Goal: Task Accomplishment & Management: Manage account settings

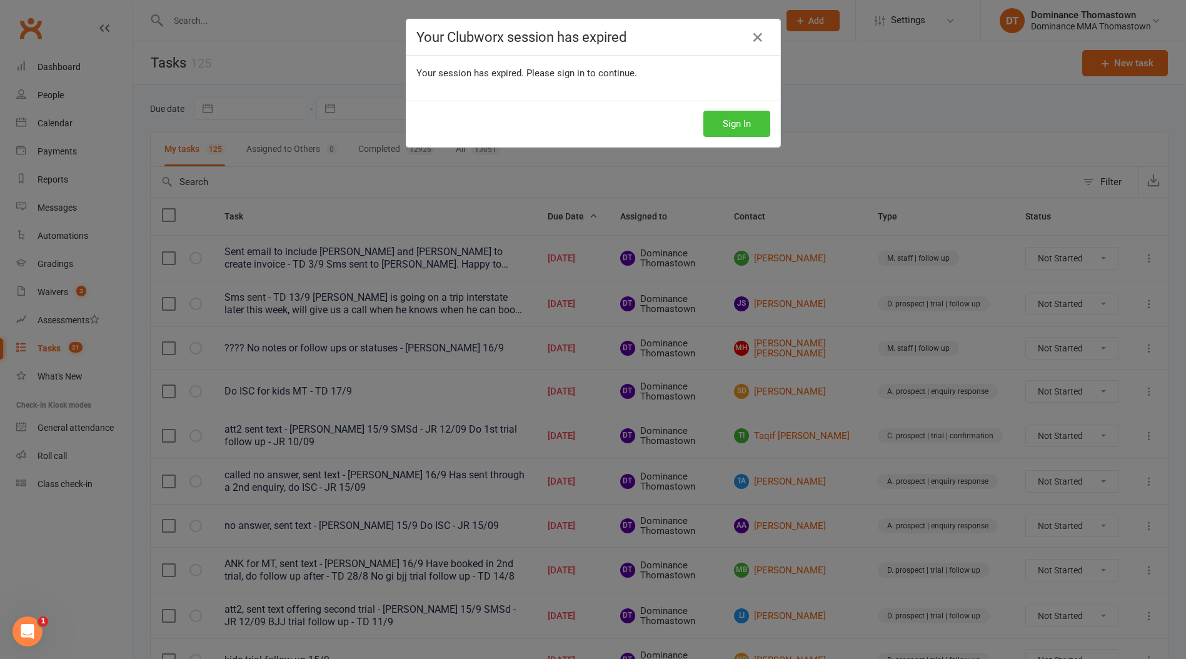
click at [757, 130] on button "Sign In" at bounding box center [736, 124] width 67 height 26
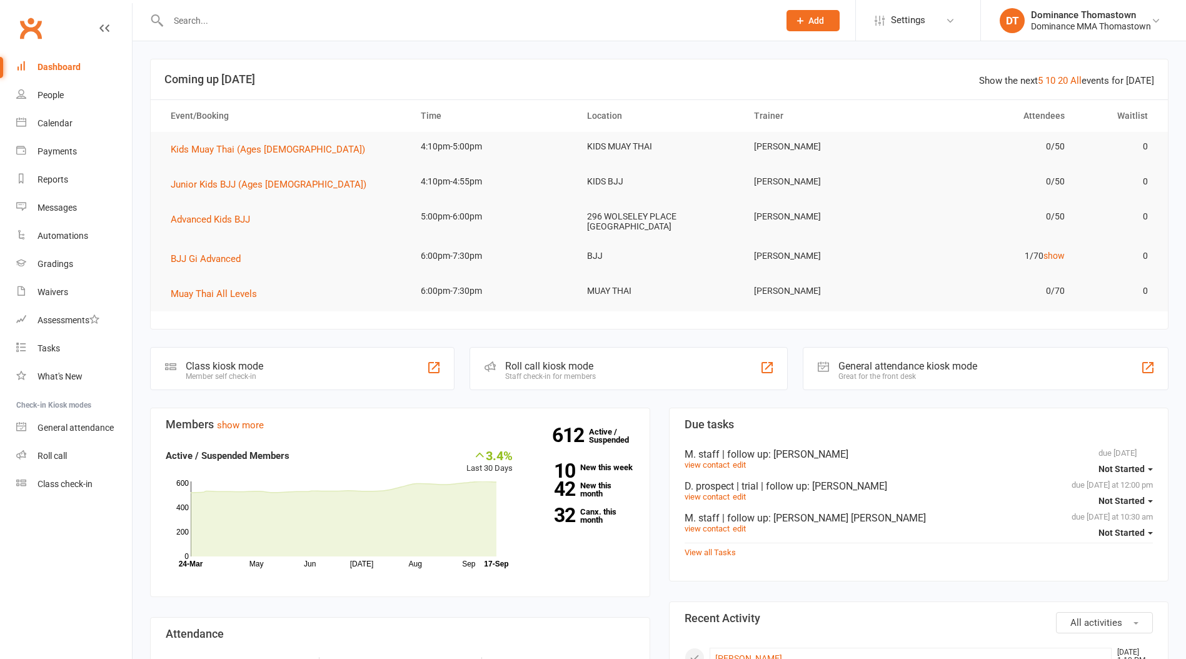
click at [235, 25] on input "text" at bounding box center [467, 21] width 606 height 18
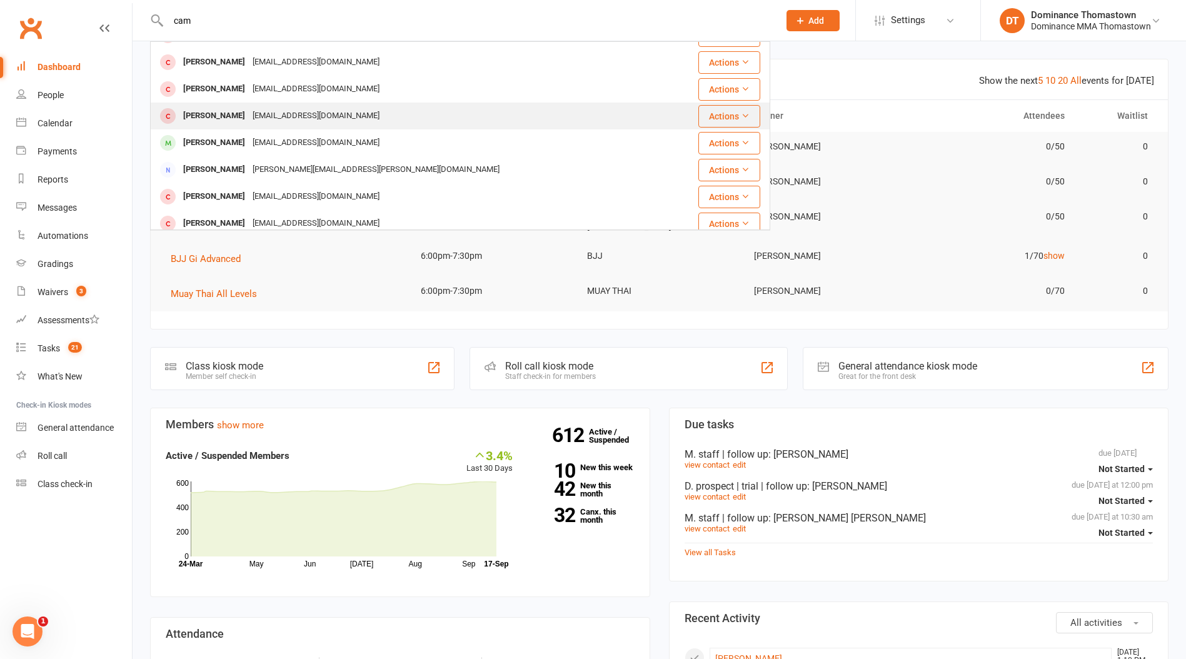
scroll to position [80, 0]
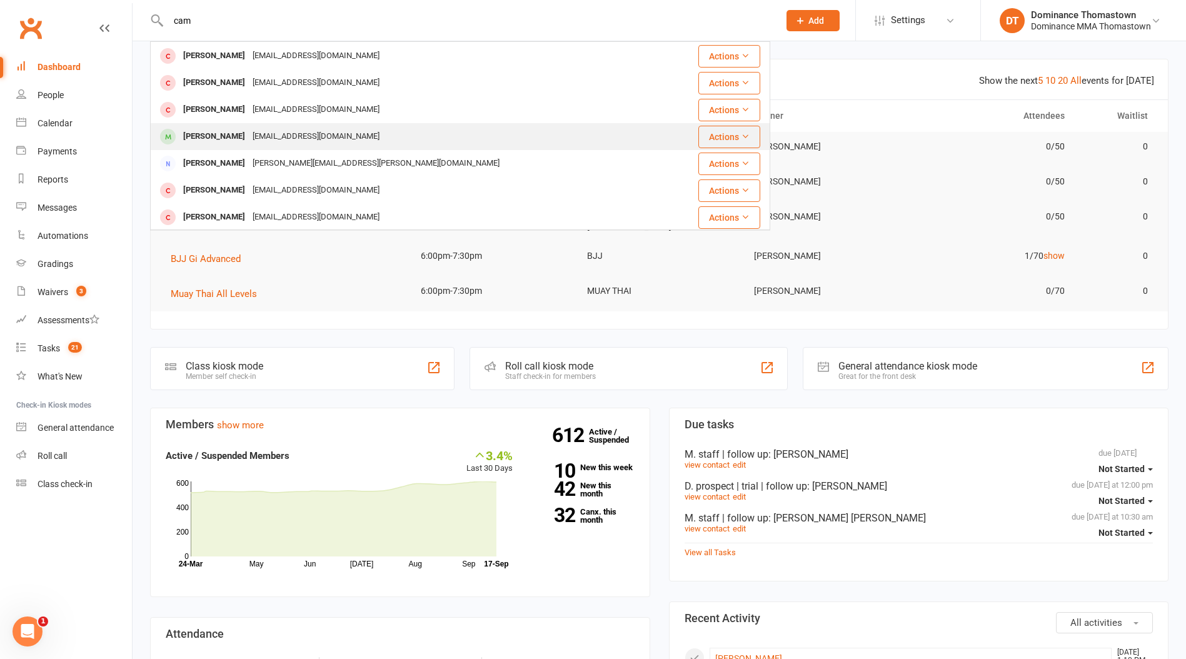
type input "cam"
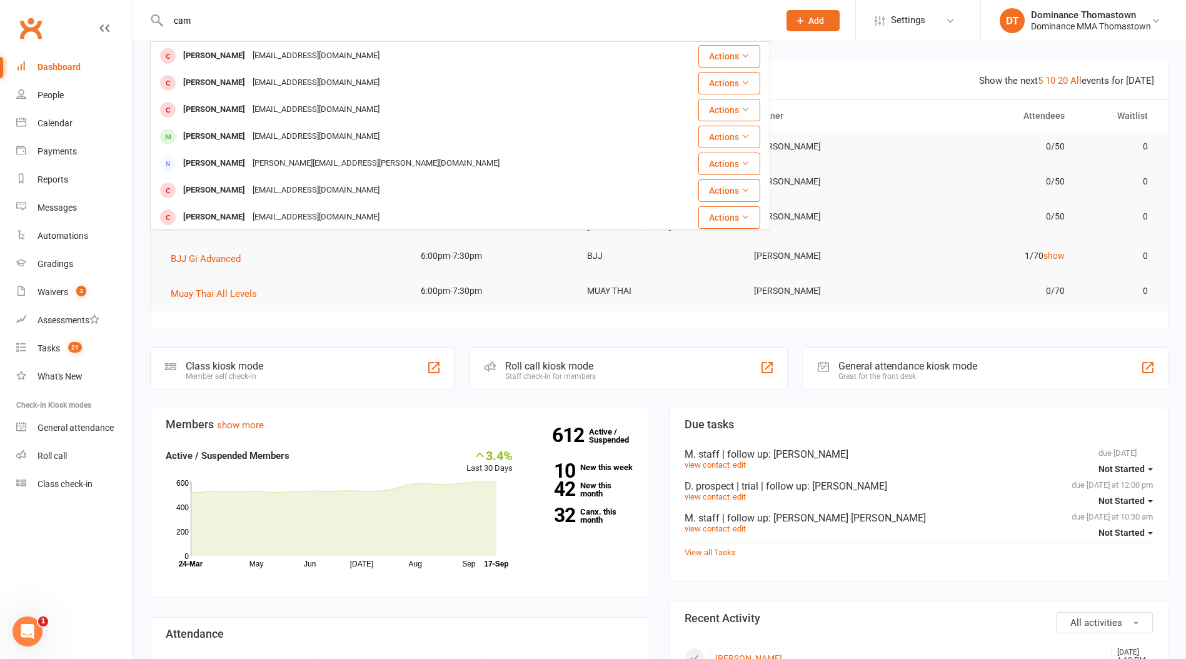
click at [235, 137] on div "Cameron Beale" at bounding box center [213, 137] width 69 height 18
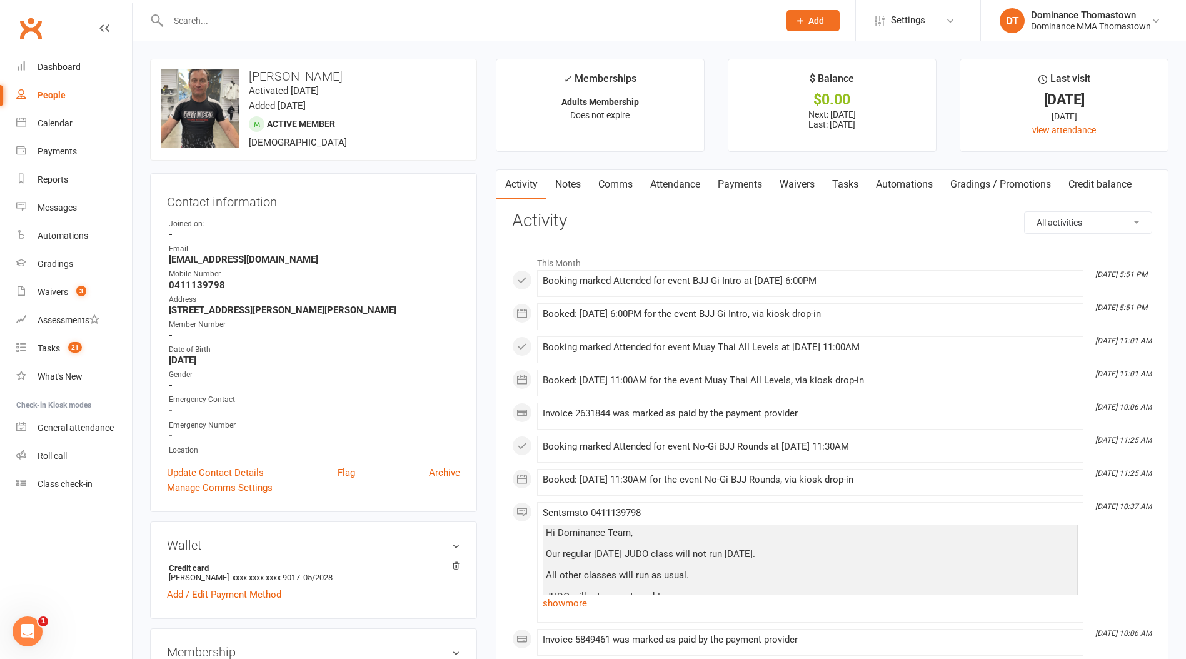
click at [796, 188] on link "Waivers" at bounding box center [797, 184] width 53 height 29
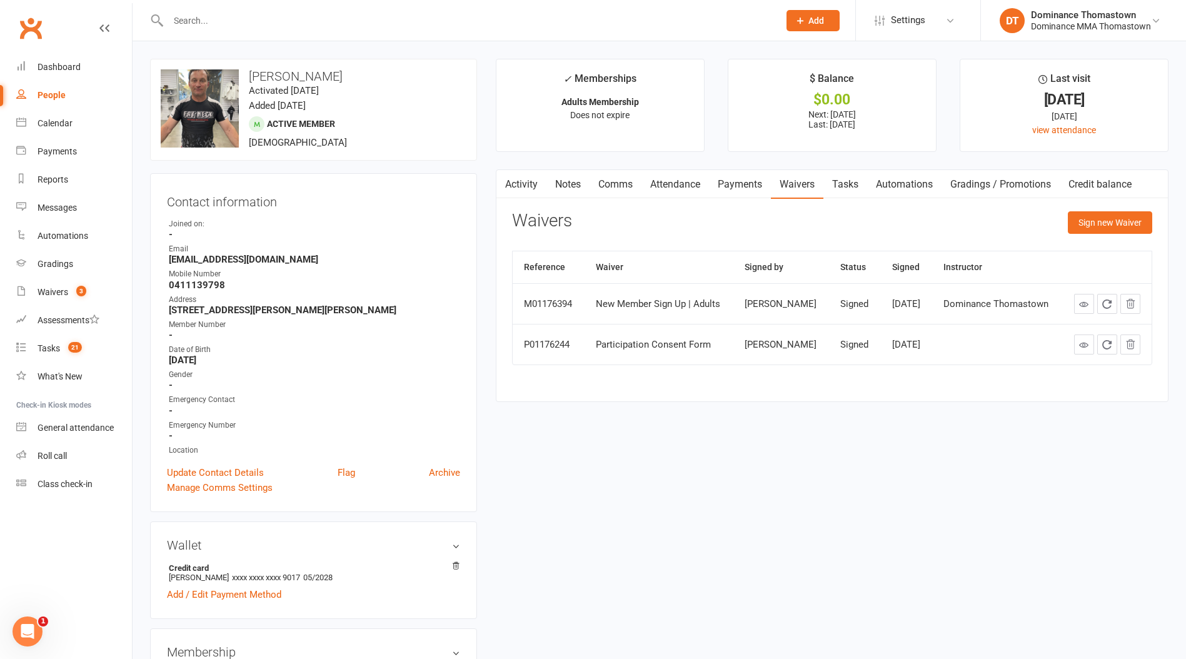
click at [269, 24] on input "text" at bounding box center [467, 21] width 606 height 18
click at [1133, 219] on button "Sign new Waiver" at bounding box center [1110, 222] width 84 height 23
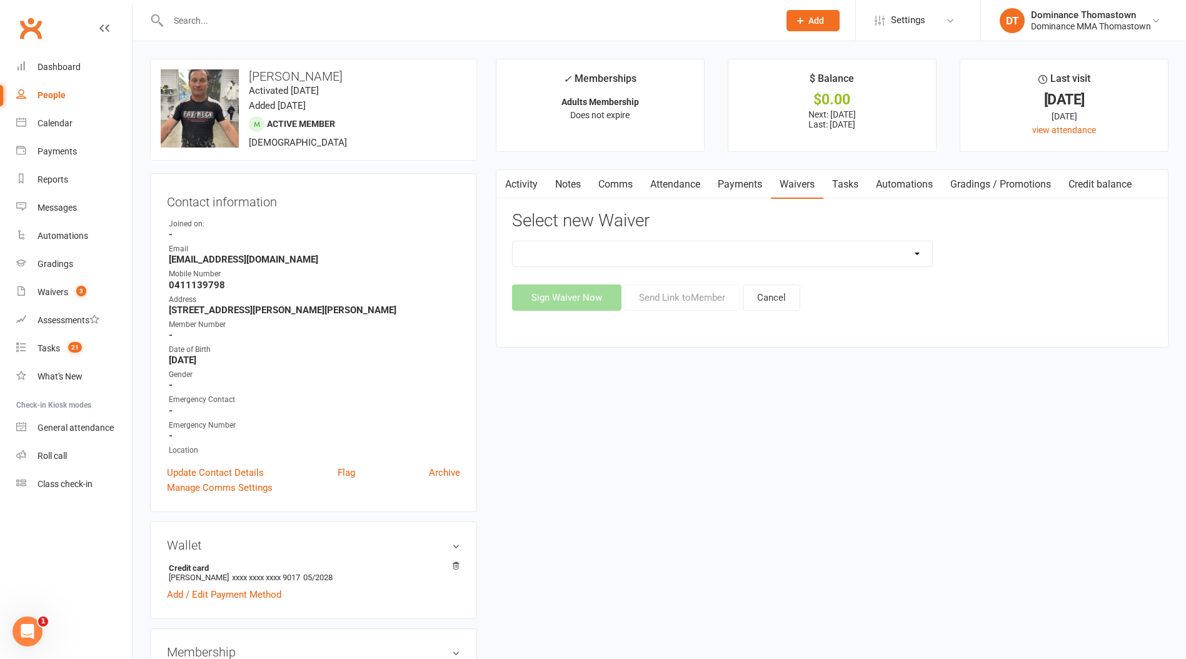
click at [803, 252] on select "Member | Cancellation | Adults Member | Injury Report Form (FOH staff use only)…" at bounding box center [722, 253] width 419 height 25
select select "375"
click at [513, 241] on select "Member | Cancellation | Adults Member | Injury Report Form (FOH staff use only)…" at bounding box center [722, 253] width 419 height 25
click at [680, 294] on button "Send Link to Member" at bounding box center [682, 297] width 115 height 26
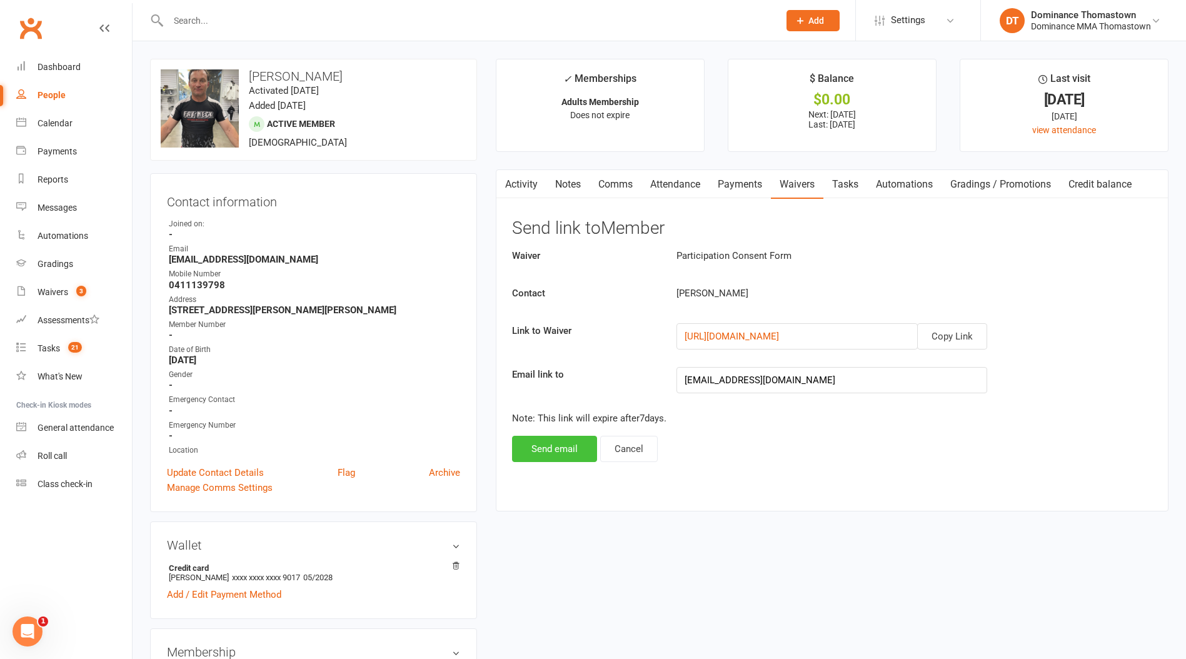
click at [547, 456] on button "Send email" at bounding box center [554, 449] width 85 height 26
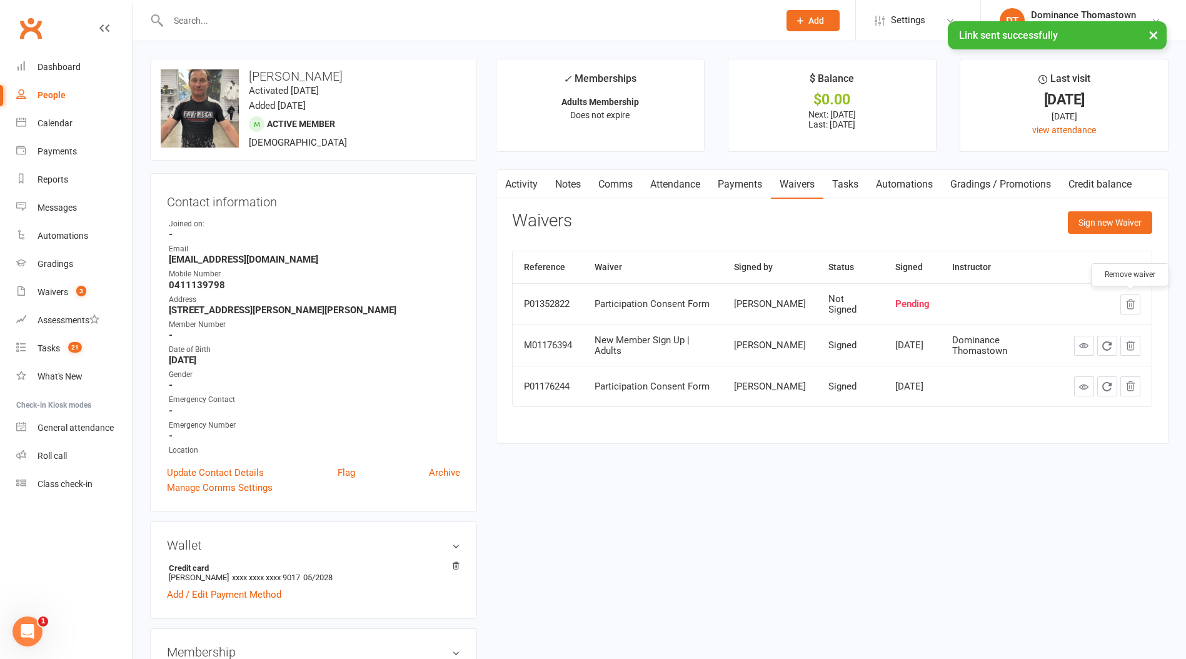
click at [1127, 304] on icon "button" at bounding box center [1131, 303] width 8 height 9
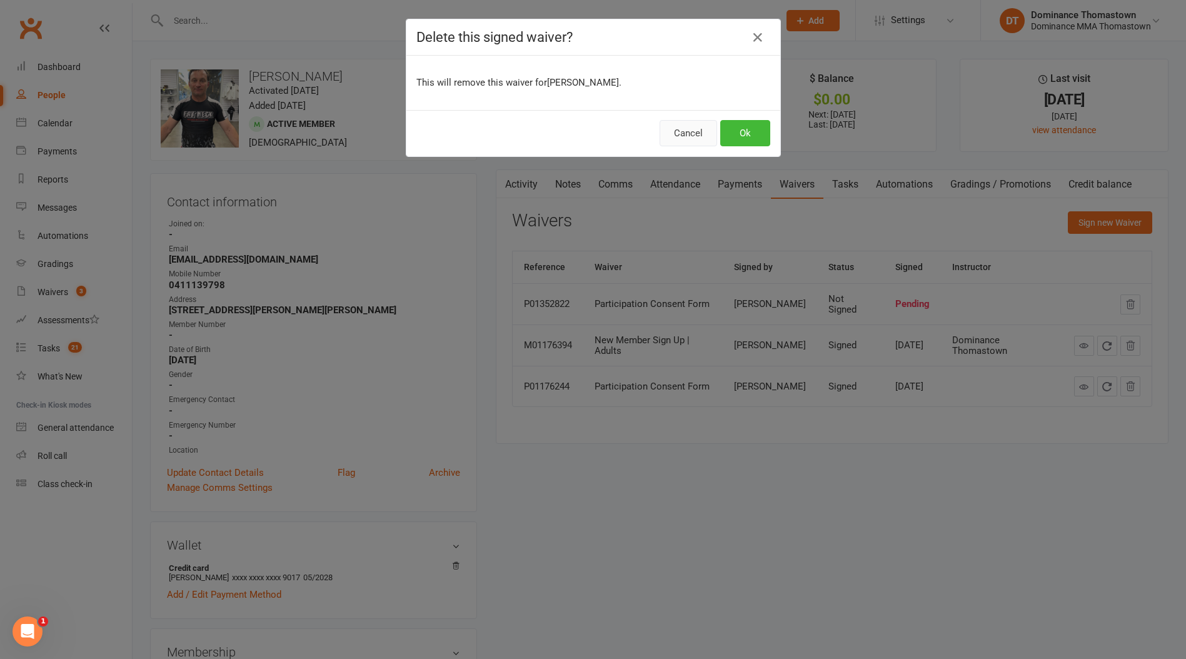
click at [670, 131] on button "Cancel" at bounding box center [689, 133] width 58 height 26
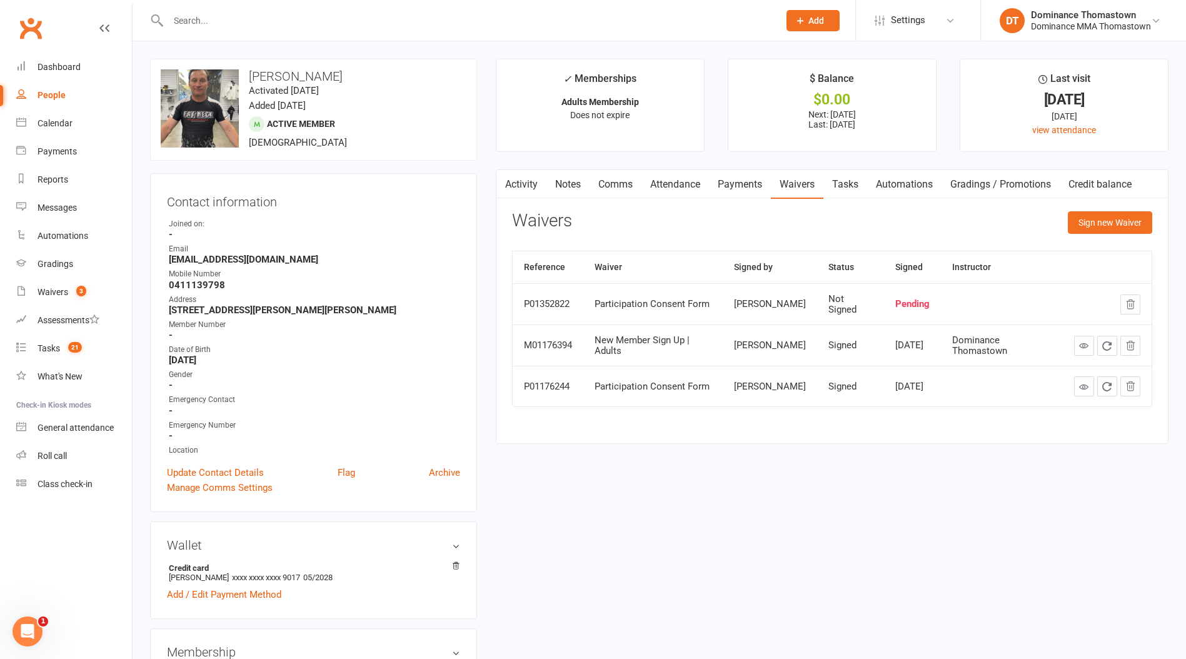
click at [575, 189] on link "Notes" at bounding box center [567, 184] width 43 height 29
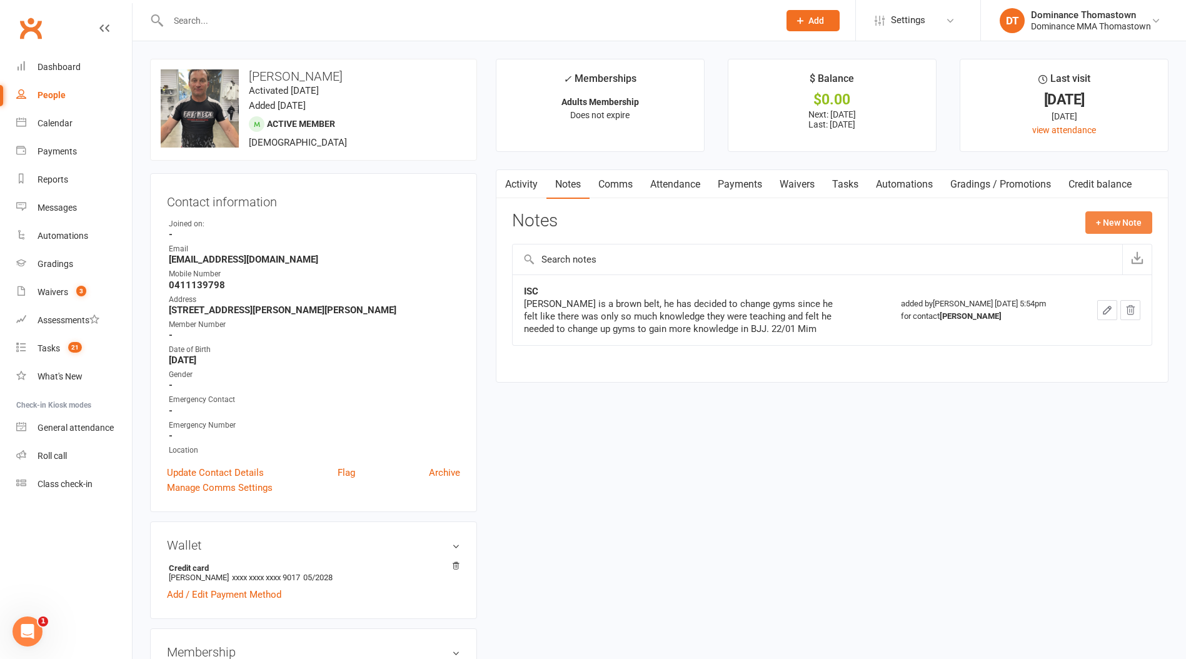
click at [1112, 218] on button "+ New Note" at bounding box center [1118, 222] width 67 height 23
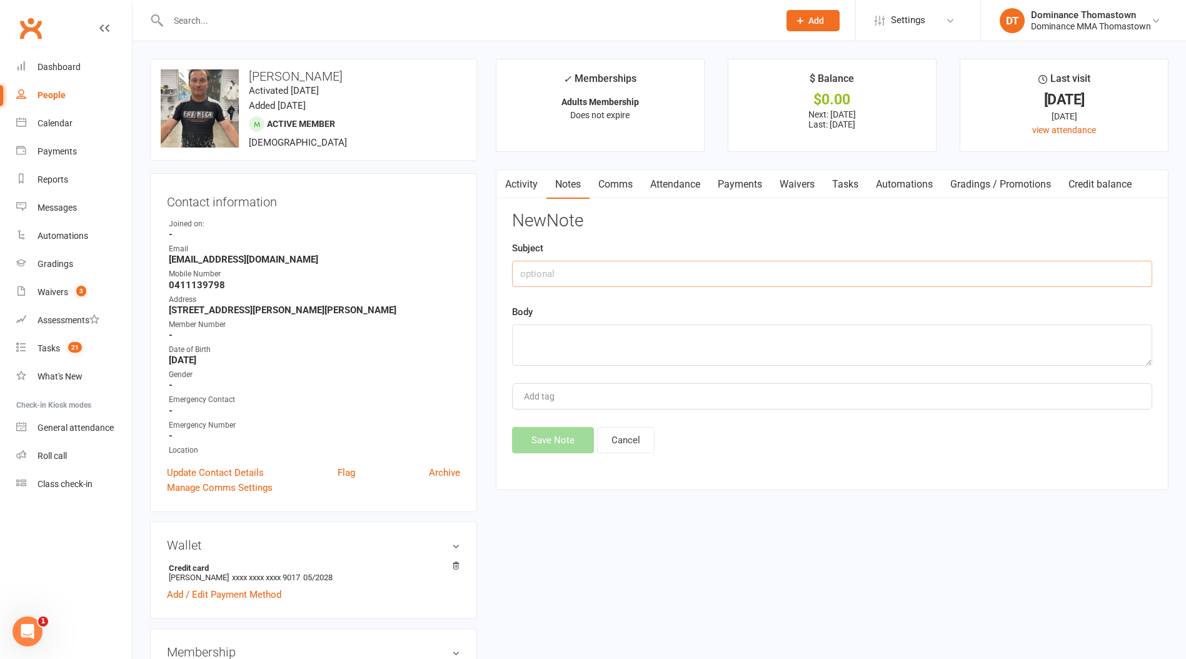
drag, startPoint x: 618, startPoint y: 283, endPoint x: 776, endPoint y: 281, distance: 157.5
click at [619, 283] on input "text" at bounding box center [832, 274] width 640 height 26
type input "S"
type input "Trial for Max"
click at [640, 337] on textarea at bounding box center [832, 344] width 640 height 41
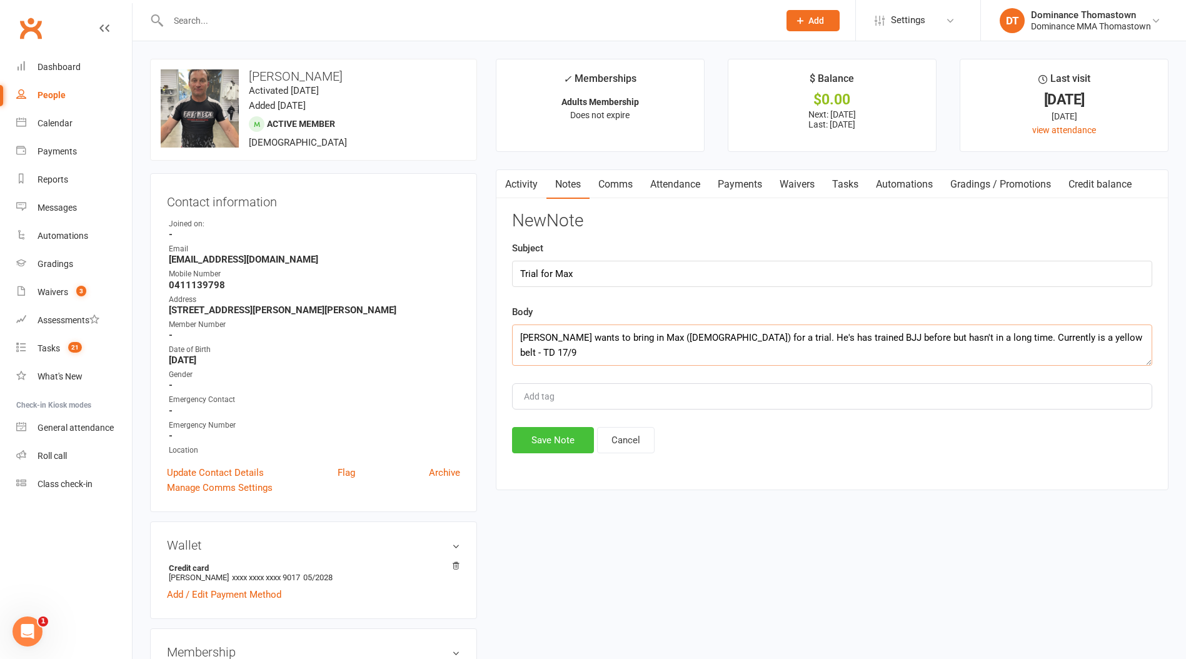
type textarea "Cam wants to bring in Max (13yo) for a trial. He's has trained BJJ before but h…"
click at [556, 444] on button "Save Note" at bounding box center [553, 440] width 82 height 26
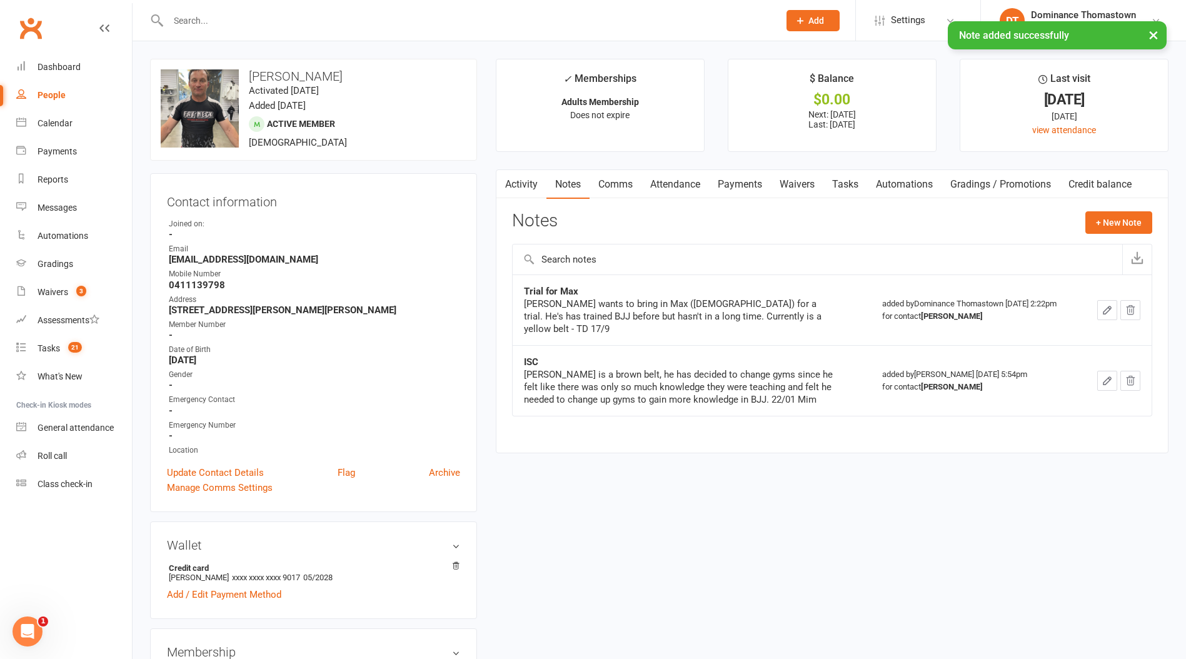
click at [806, 186] on link "Waivers" at bounding box center [797, 184] width 53 height 29
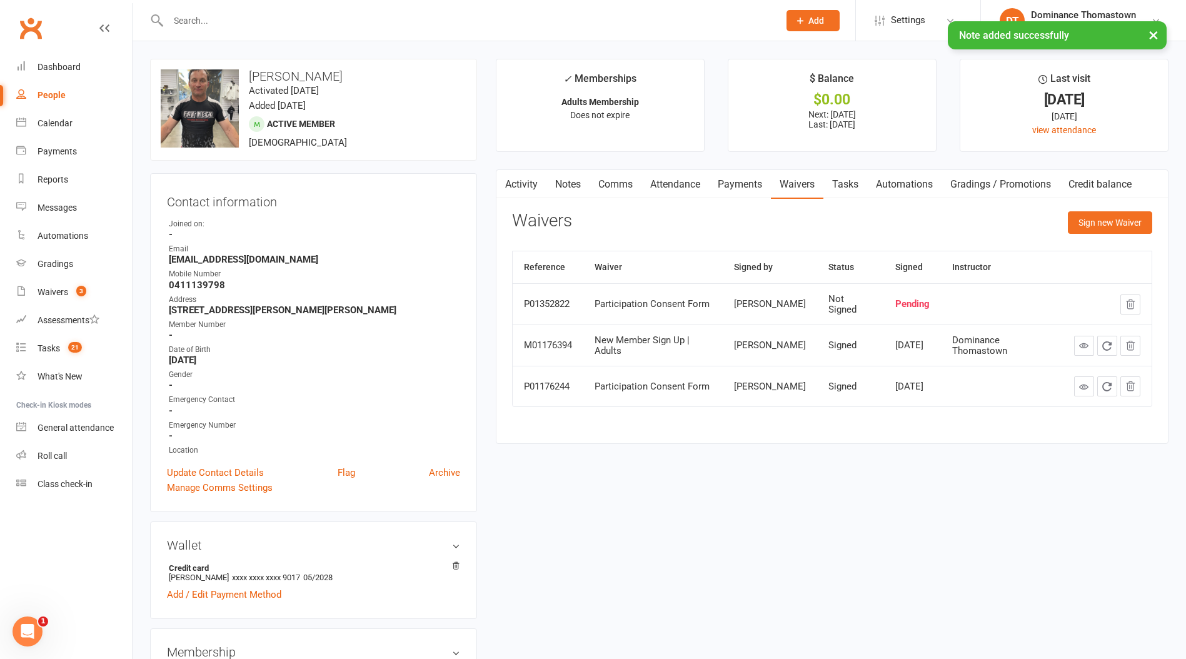
click at [859, 184] on link "Tasks" at bounding box center [845, 184] width 44 height 29
select select "incomplete"
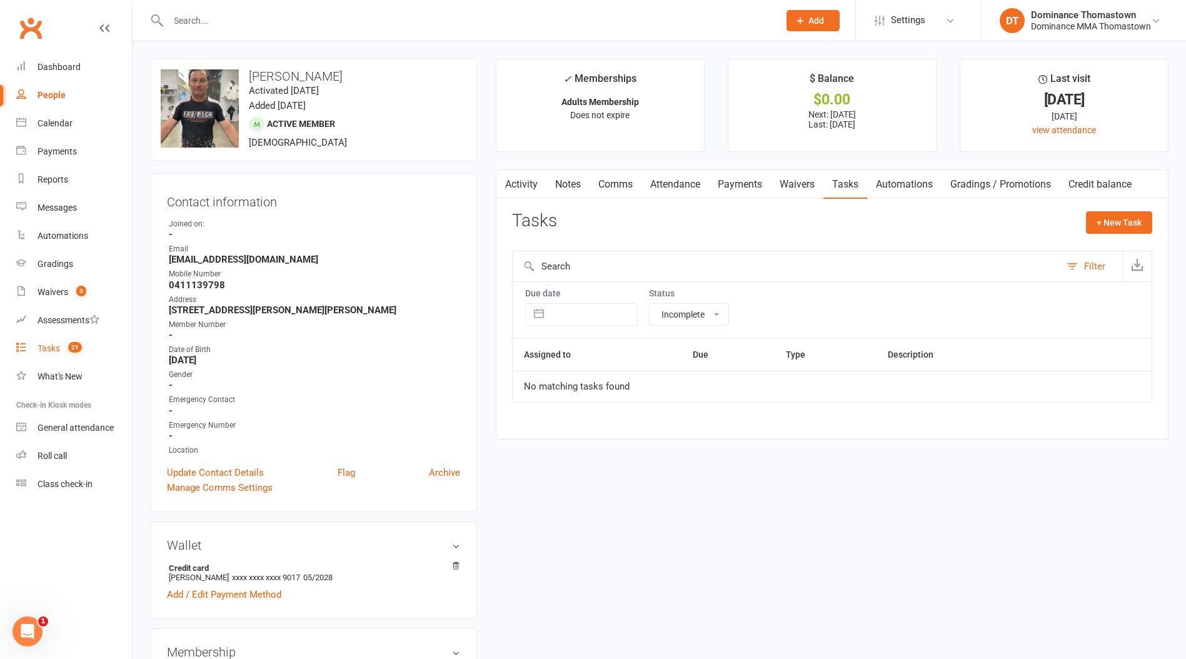
click at [59, 351] on div "Tasks" at bounding box center [49, 348] width 23 height 10
